Goal: Task Accomplishment & Management: Manage account settings

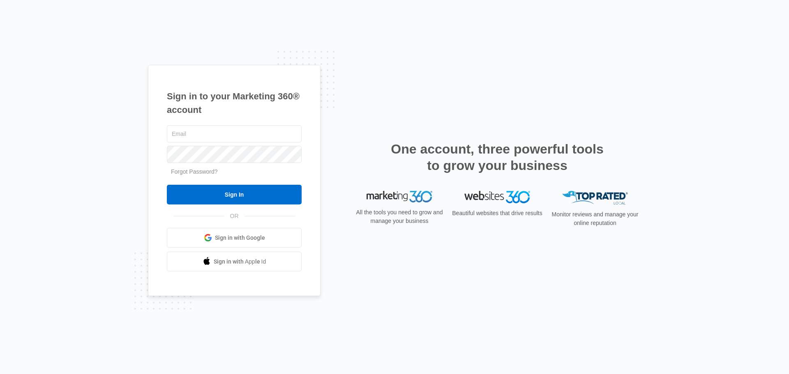
type input "[EMAIL_ADDRESS][DOMAIN_NAME]"
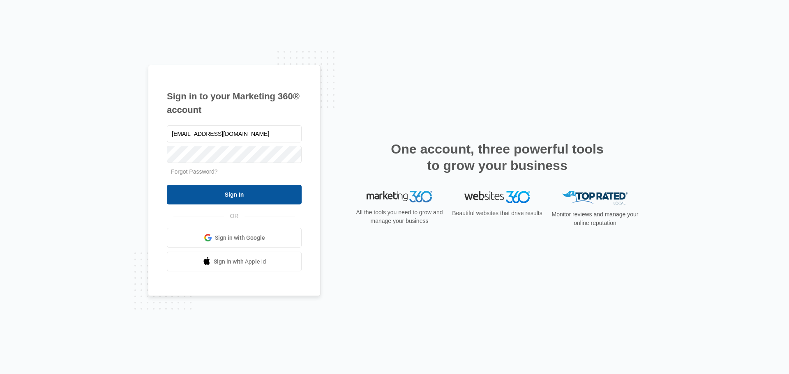
click at [234, 200] on input "Sign In" at bounding box center [234, 195] width 135 height 20
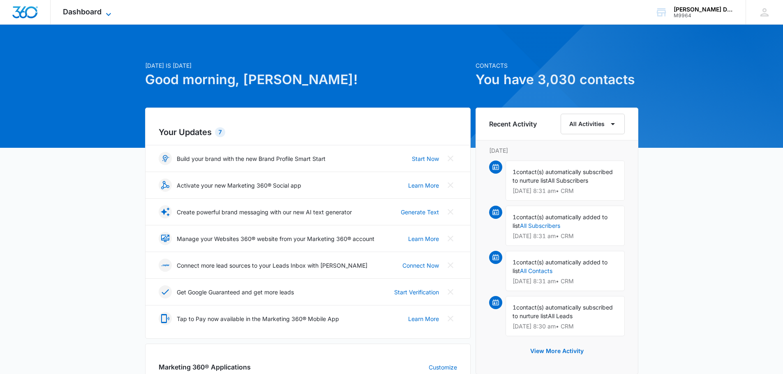
click at [106, 9] on icon at bounding box center [109, 14] width 10 height 10
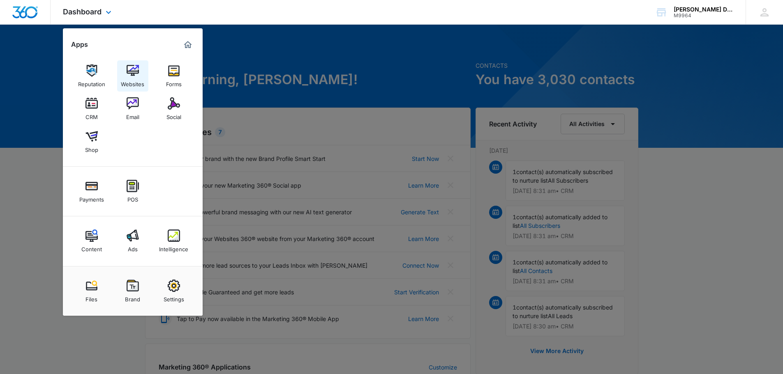
click at [135, 71] on img at bounding box center [133, 71] width 12 height 12
